Goal: Information Seeking & Learning: Learn about a topic

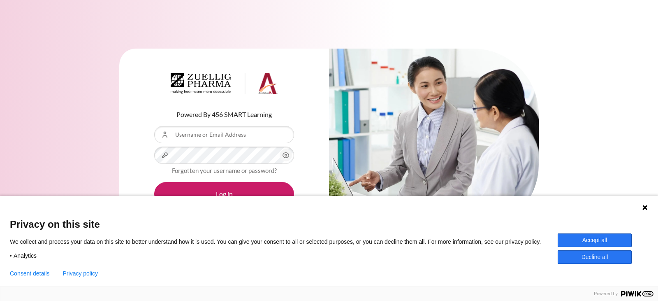
type input "[EMAIL_ADDRESS][DOMAIN_NAME]"
click at [286, 155] on icon "Content" at bounding box center [286, 155] width 10 height 10
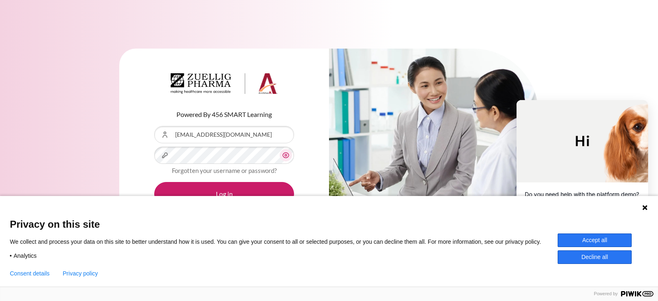
click at [574, 239] on button "Accept all" at bounding box center [595, 240] width 74 height 14
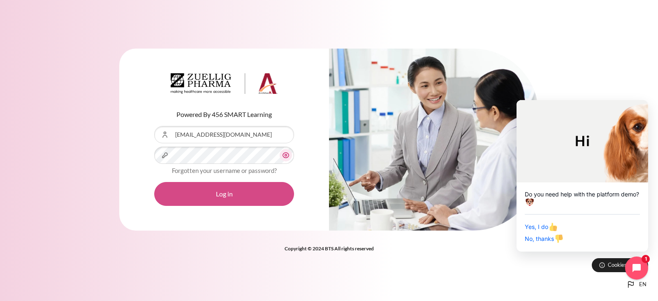
click at [225, 197] on button "Log in" at bounding box center [224, 194] width 140 height 24
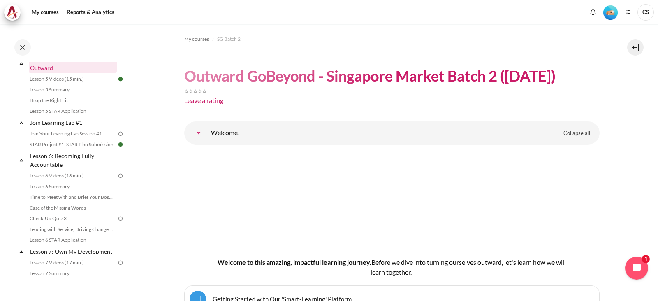
scroll to position [411, 0]
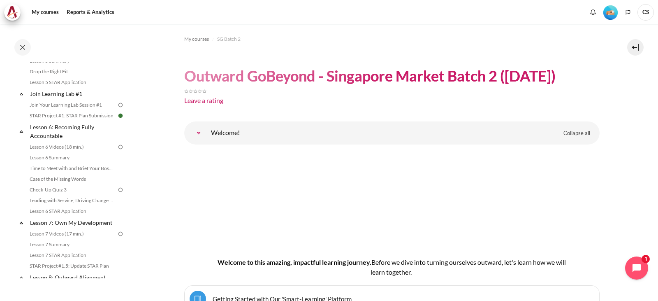
click at [117, 109] on img at bounding box center [120, 104] width 7 height 7
click at [91, 110] on link "Join Your Learning Lab Session #1" at bounding box center [72, 105] width 90 height 10
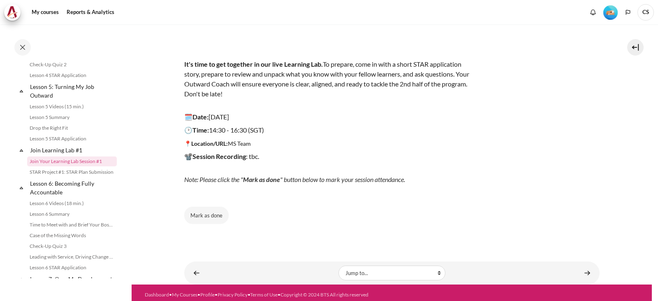
scroll to position [82, 0]
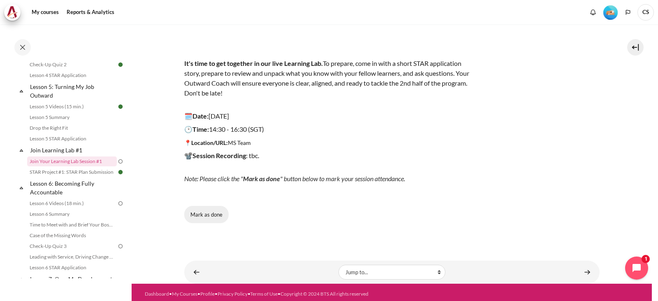
click at [210, 215] on button "Mark as done" at bounding box center [206, 214] width 44 height 17
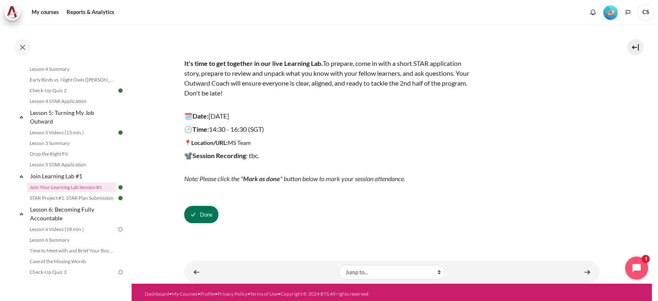
scroll to position [411, 0]
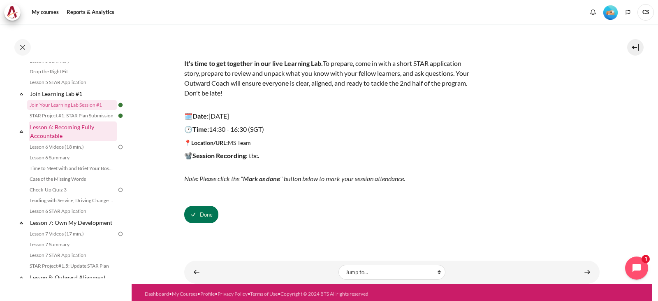
click at [78, 137] on link "Lesson 6: Becoming Fully Accountable" at bounding box center [73, 131] width 88 height 20
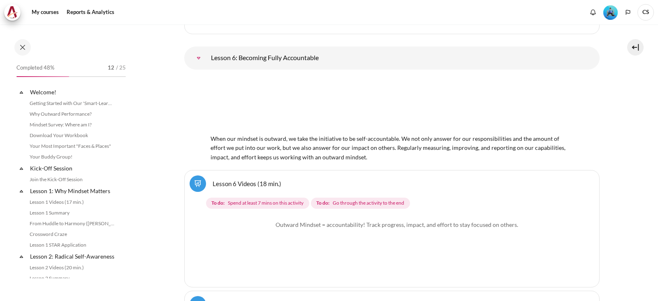
scroll to position [446, 0]
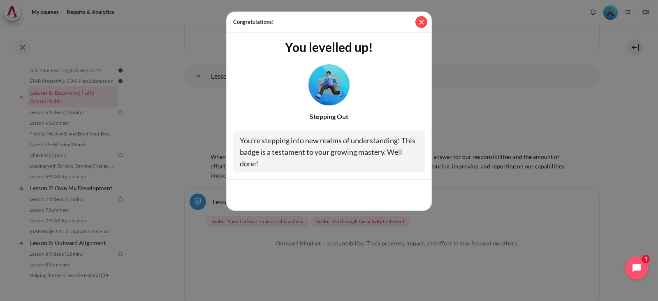
click at [422, 23] on button "Close" at bounding box center [421, 22] width 12 height 12
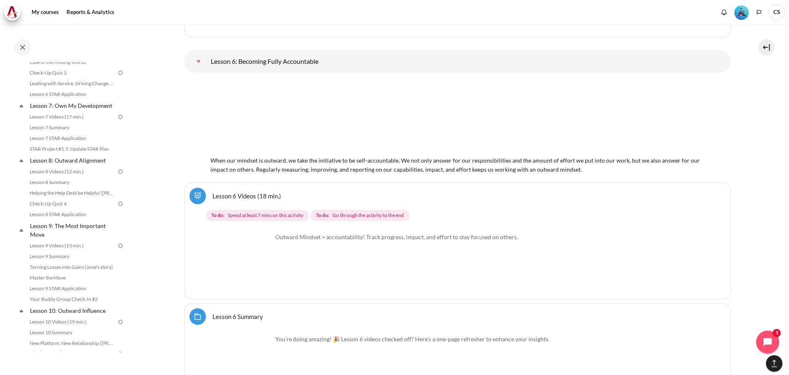
scroll to position [466, 0]
